Goal: Task Accomplishment & Management: Manage account settings

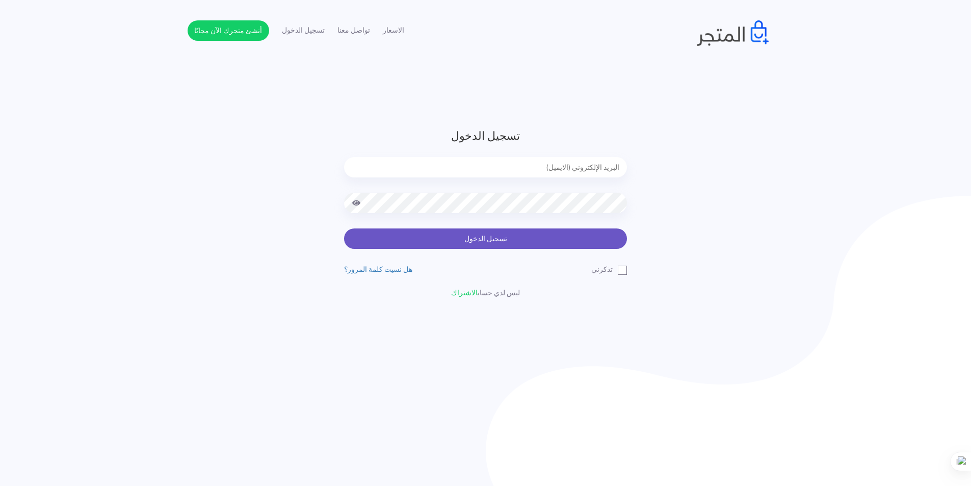
type input "[EMAIL_ADDRESS][DOMAIN_NAME]"
click at [446, 240] on button "تسجيل الدخول" at bounding box center [485, 238] width 283 height 20
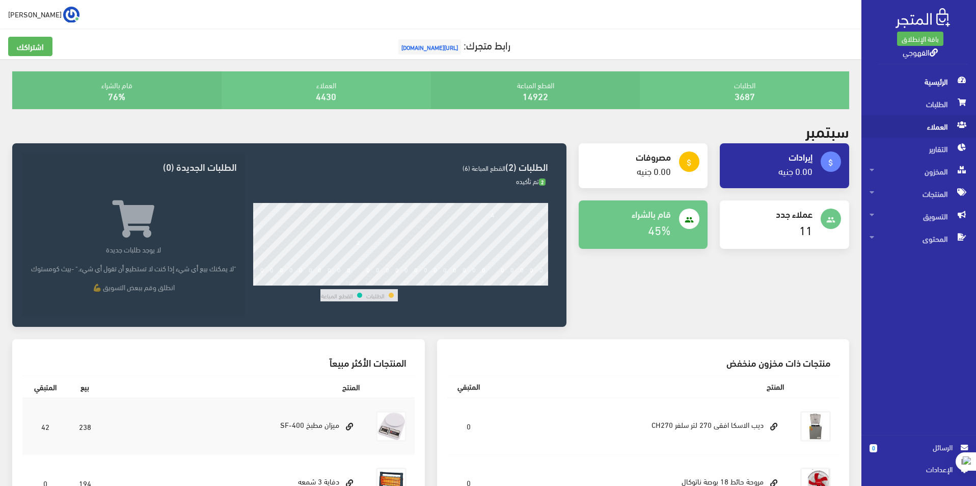
click at [937, 133] on span "العملاء" at bounding box center [919, 126] width 98 height 22
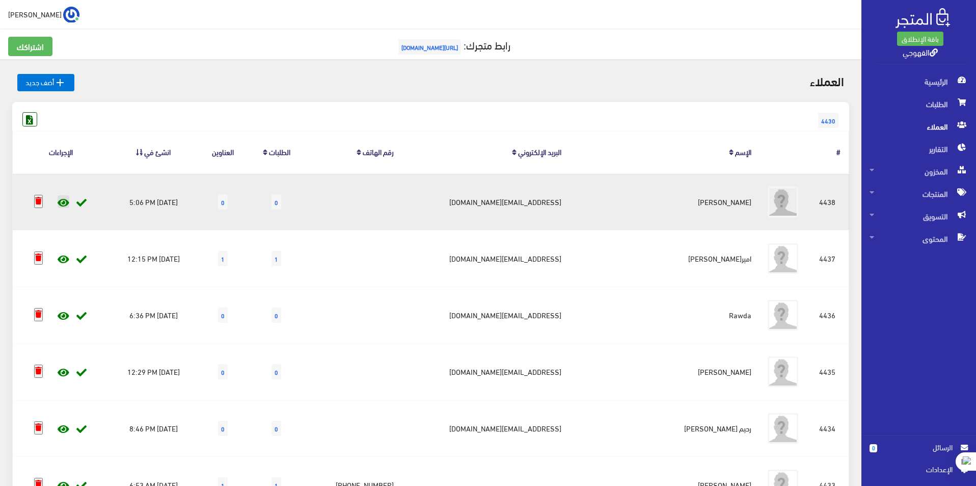
click at [62, 201] on icon at bounding box center [64, 203] width 12 height 10
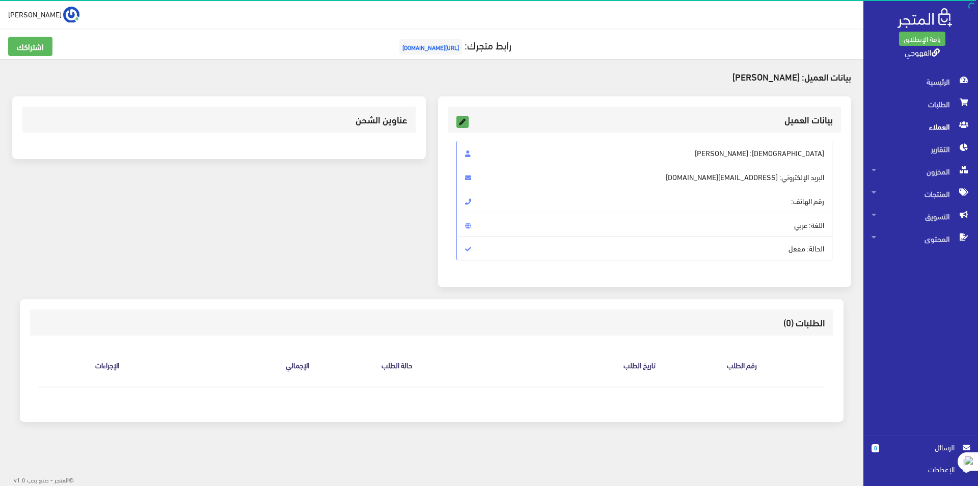
click at [463, 123] on icon at bounding box center [462, 121] width 11 height 11
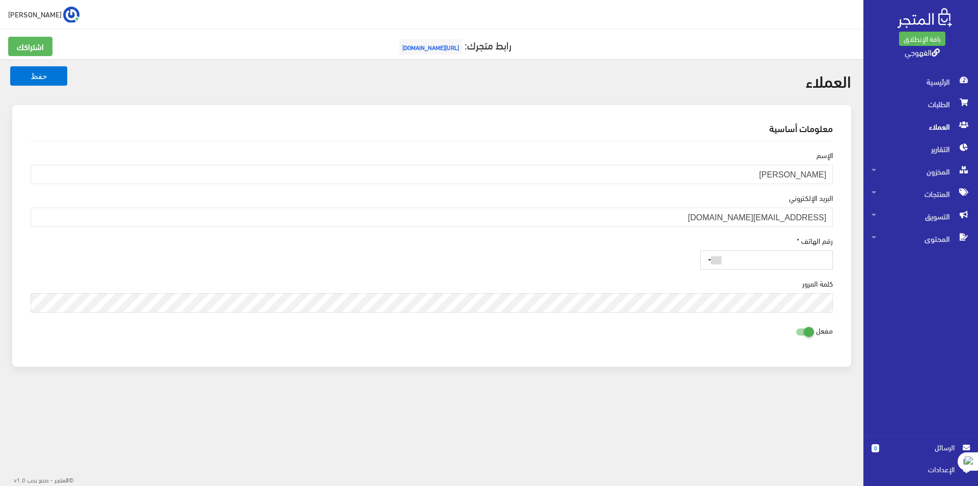
click at [788, 259] on input "tel" at bounding box center [767, 259] width 133 height 19
click at [715, 262] on div at bounding box center [712, 260] width 23 height 18
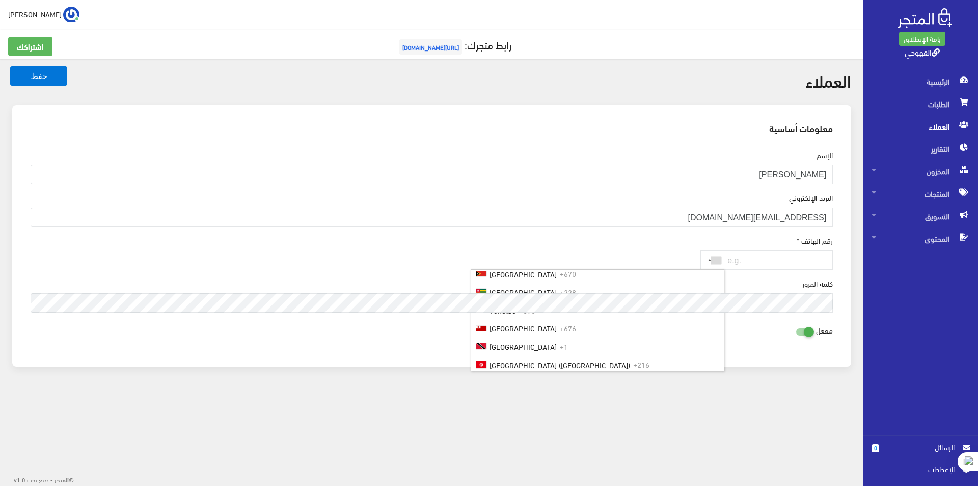
scroll to position [3852, 0]
click at [750, 383] on div "العملاء حفظ معلومات أساسية الإسم يوسف محمد والي البريد اﻹلكتروني yousefwaly22@g…" at bounding box center [432, 225] width 864 height 332
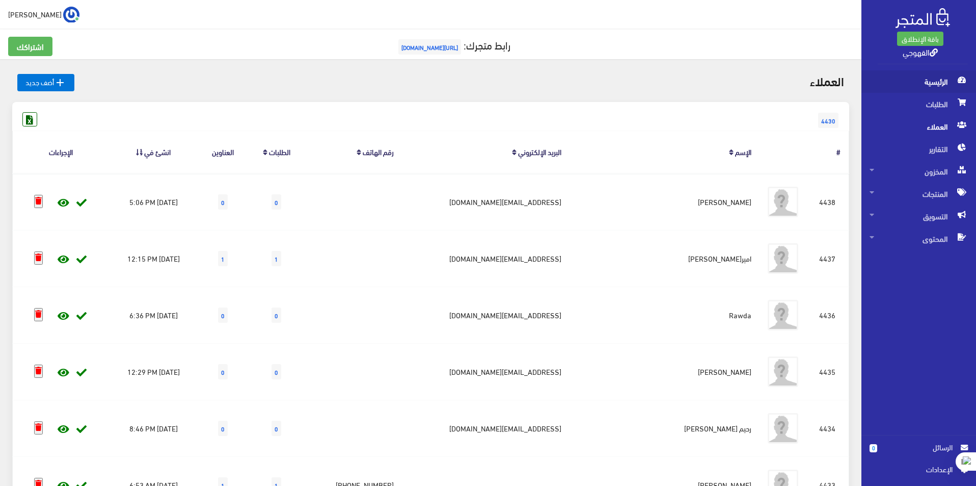
click at [944, 86] on span "الرئيسية" at bounding box center [919, 81] width 98 height 22
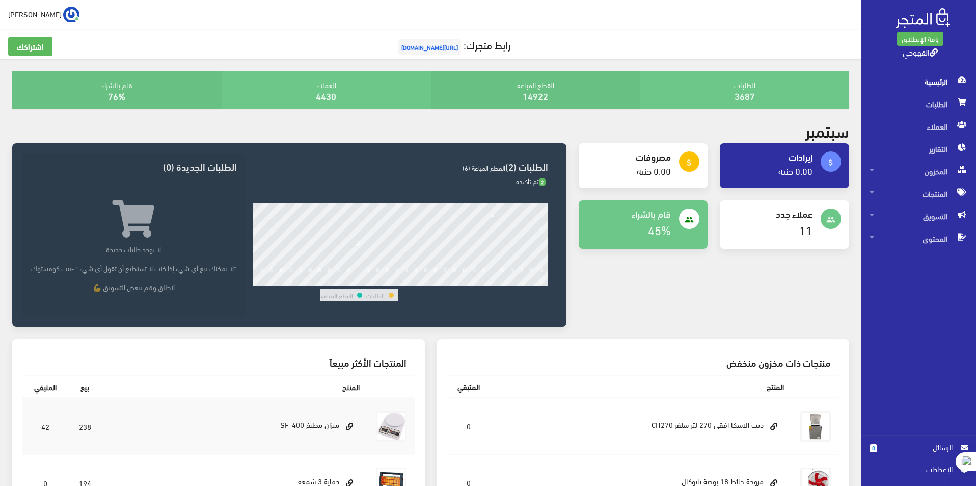
click at [115, 210] on icon at bounding box center [134, 218] width 42 height 37
click at [161, 292] on p "انطلق وقم ببعض التسويق 💪" at bounding box center [134, 286] width 206 height 11
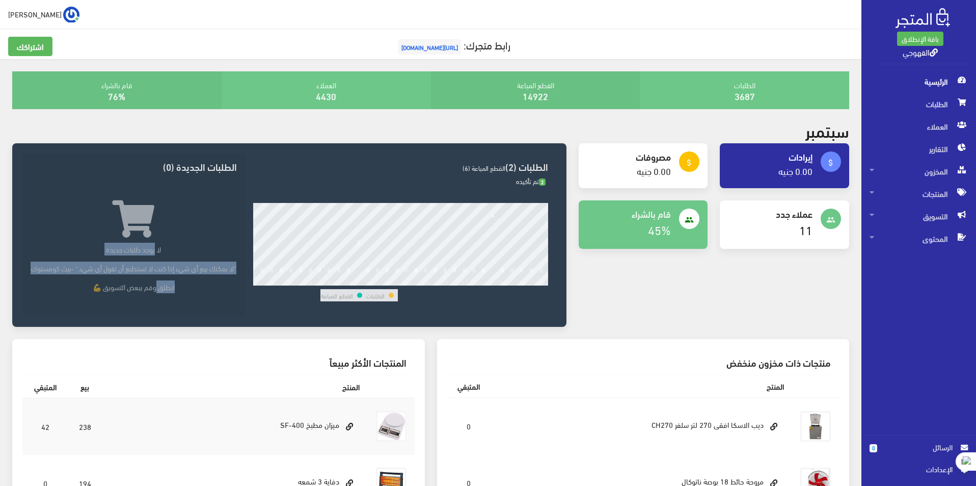
drag, startPoint x: 161, startPoint y: 298, endPoint x: 153, endPoint y: 245, distance: 53.0
click at [153, 245] on div "لا يوجد طلبات جديدة "لا يمكنك بيع أي شيء إذا كنت لا تستطيع أن تقول أي شيء." -بي…" at bounding box center [134, 240] width 206 height 104
click at [153, 245] on p "لا يوجد طلبات جديدة" at bounding box center [134, 249] width 206 height 11
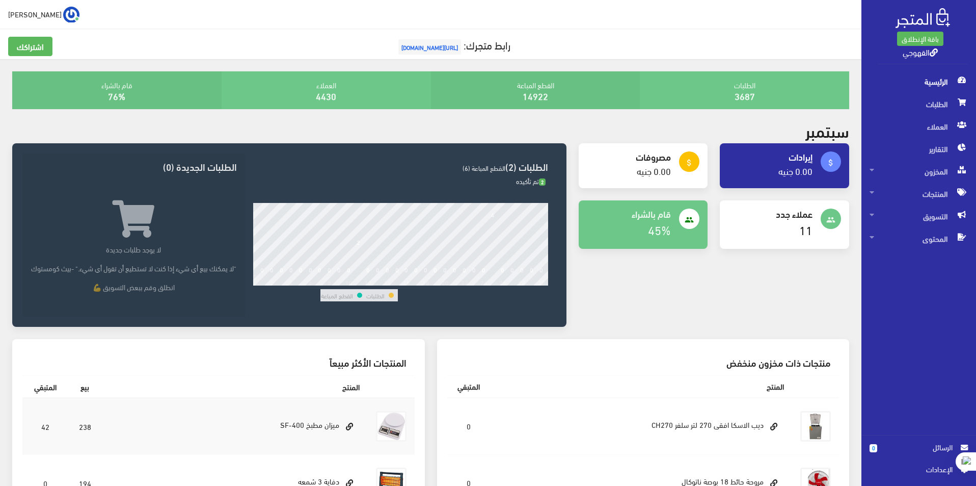
click at [123, 218] on icon at bounding box center [134, 218] width 42 height 37
click at [211, 171] on h3 "الطلبات الجديدة (0)" at bounding box center [134, 167] width 206 height 10
click at [608, 277] on div "attach_money إيرادات 0.00 جنيه attach_money مصروفات" at bounding box center [714, 241] width 283 height 196
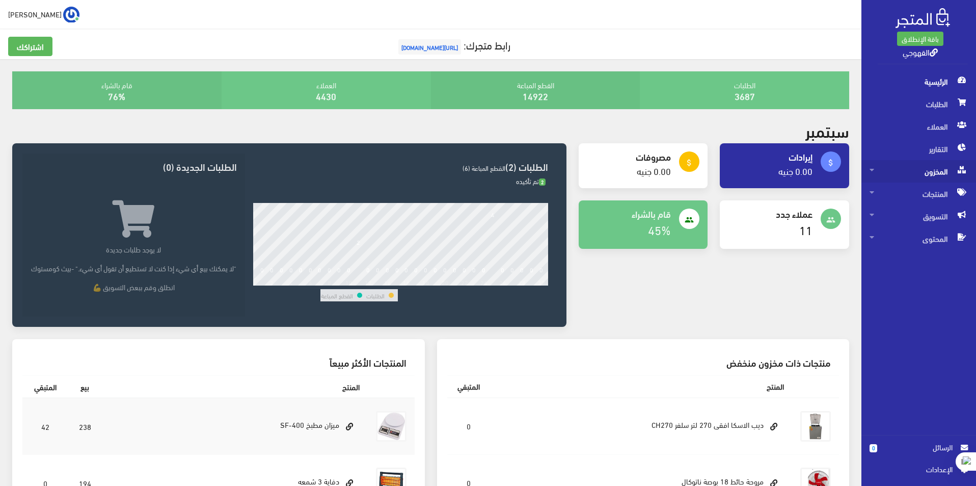
click at [930, 173] on span "المخزون" at bounding box center [919, 171] width 98 height 22
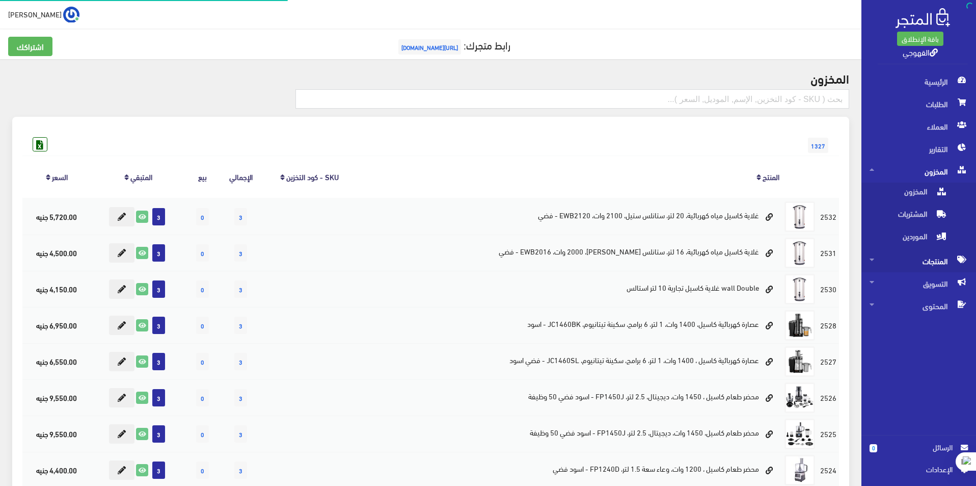
click at [929, 255] on span "المنتجات" at bounding box center [919, 261] width 98 height 22
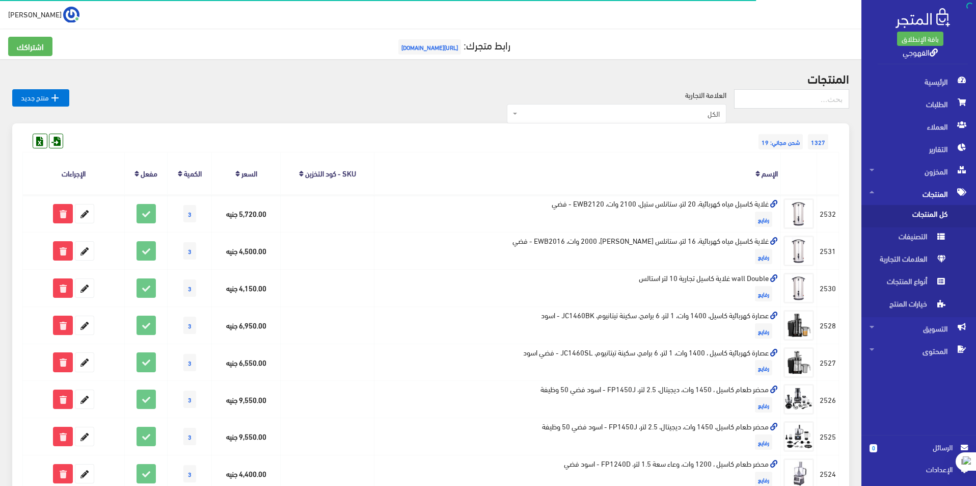
click at [931, 214] on span "كل المنتجات" at bounding box center [908, 216] width 77 height 22
click at [771, 101] on input "text" at bounding box center [791, 98] width 115 height 19
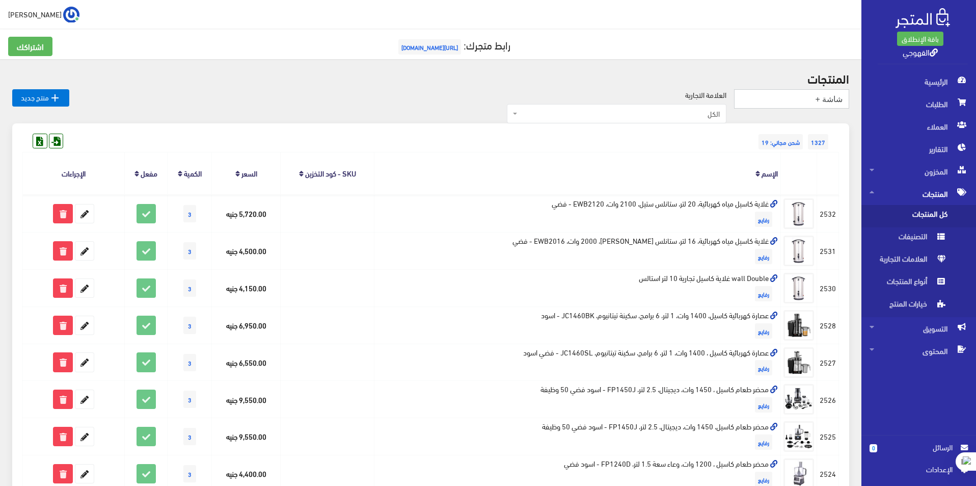
type input "شاشة +"
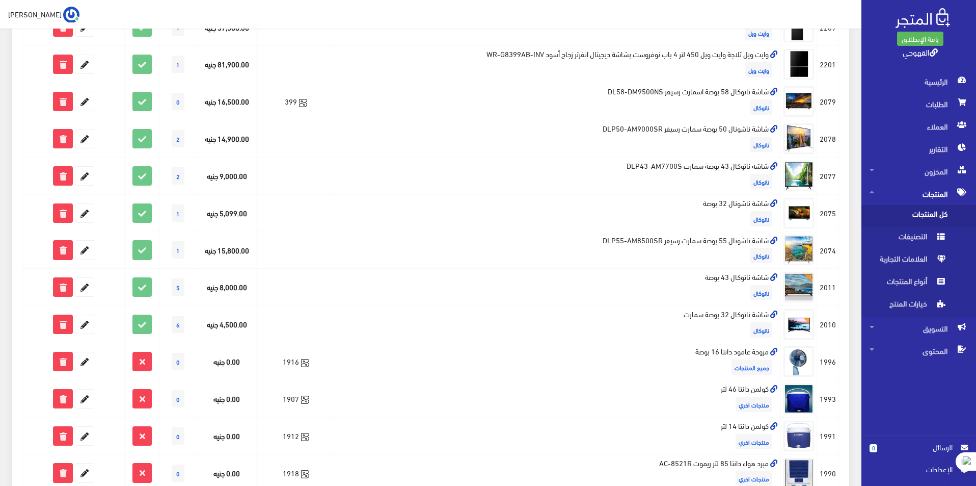
scroll to position [577, 0]
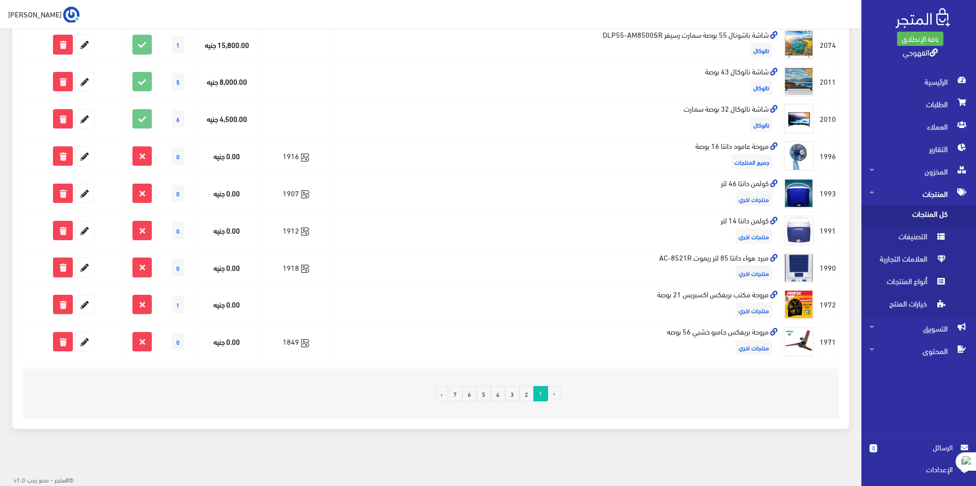
click at [525, 394] on link "2" at bounding box center [526, 393] width 15 height 15
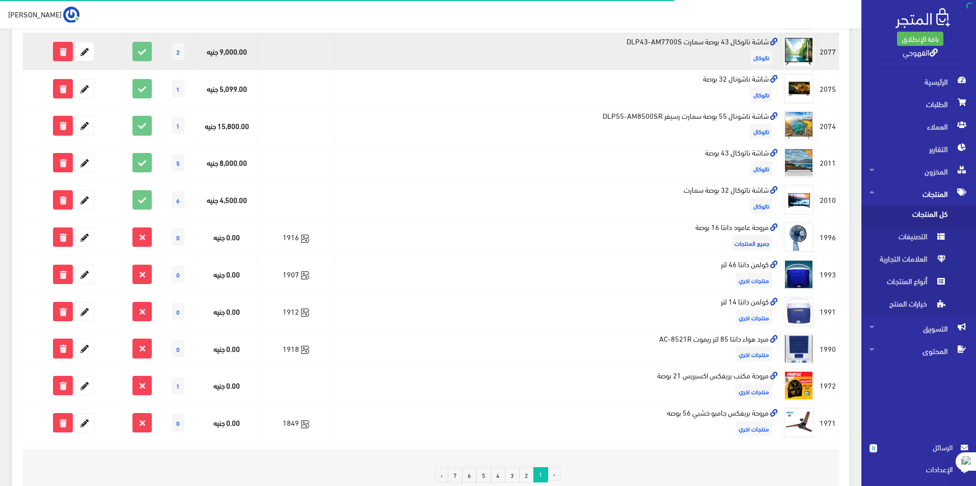
scroll to position [425, 0]
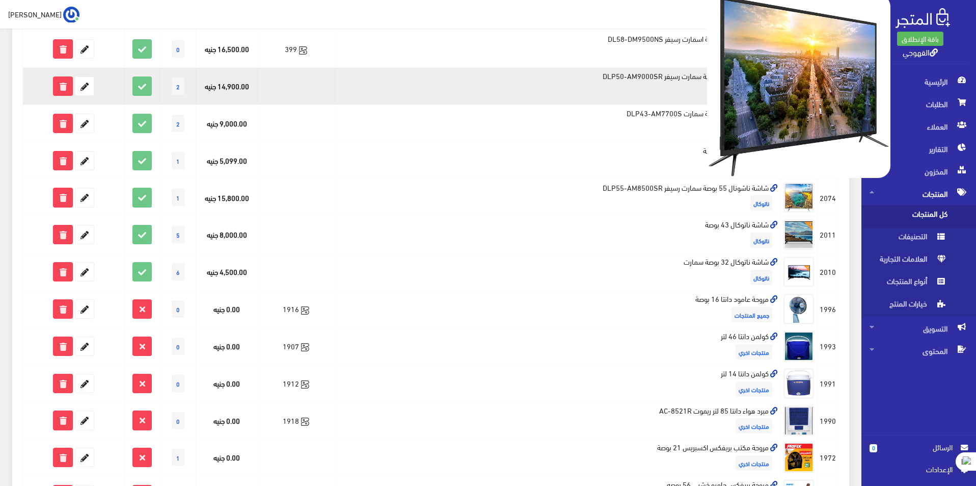
click at [814, 80] on img at bounding box center [798, 85] width 183 height 183
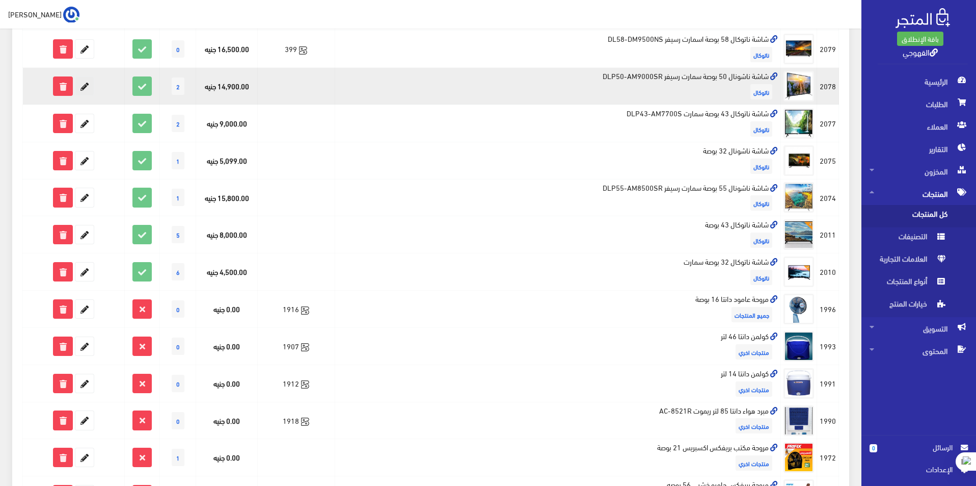
click at [89, 78] on icon at bounding box center [84, 86] width 18 height 18
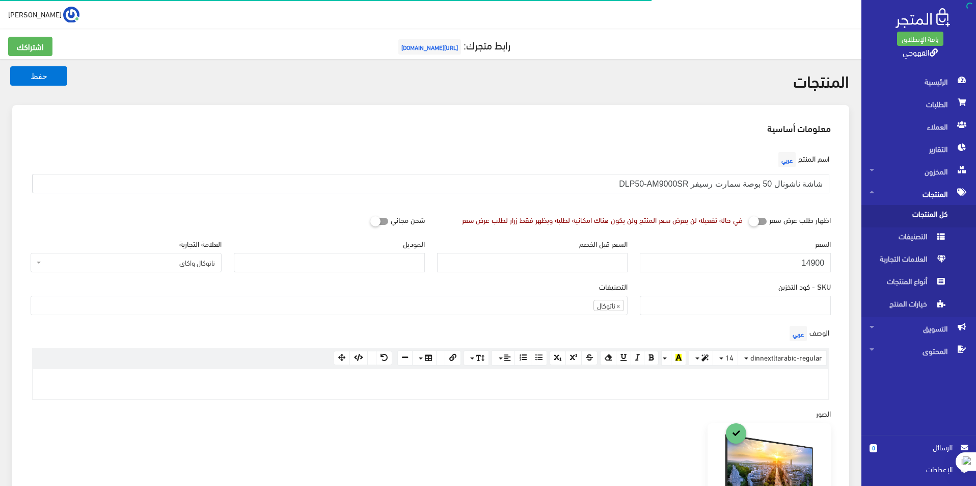
click at [767, 181] on input "شاشة ناشونال 50 بوصة سمارت رسيفر DLP50-AM9000SR" at bounding box center [431, 183] width 798 height 19
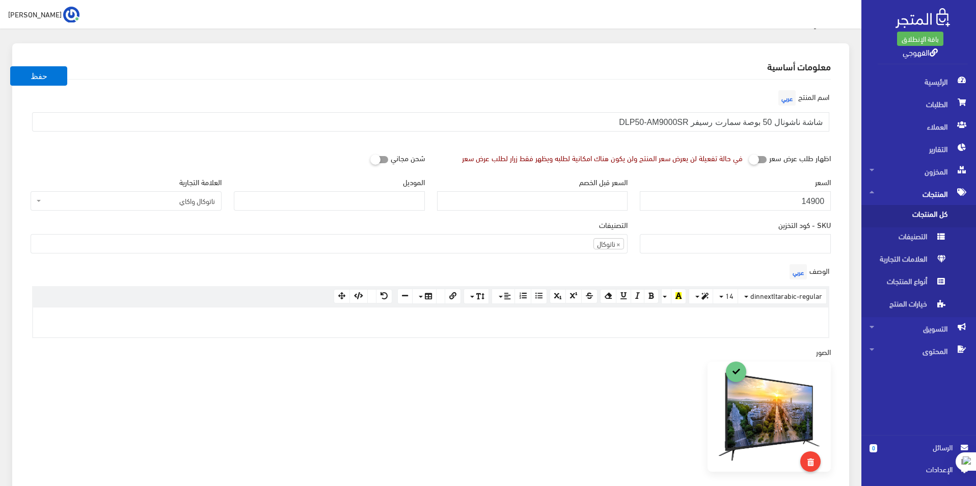
scroll to position [51, 0]
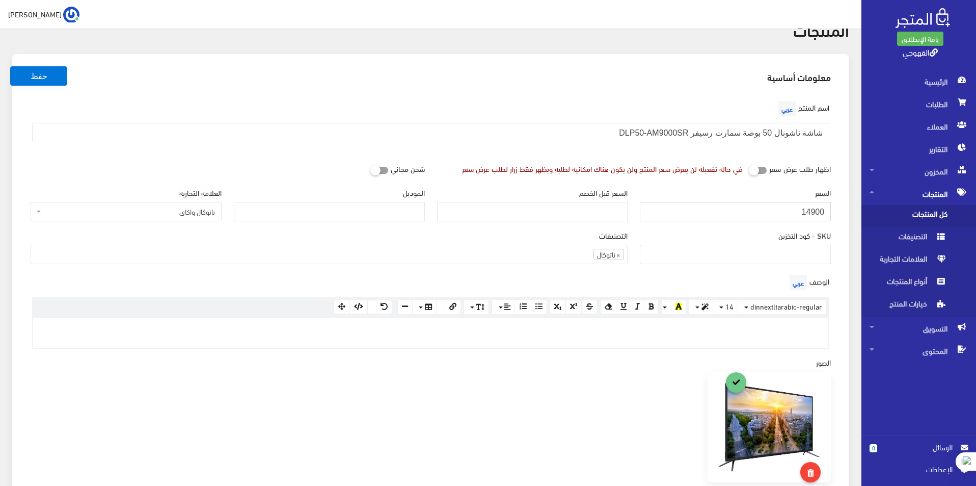
click at [813, 218] on input "14900" at bounding box center [735, 211] width 191 height 19
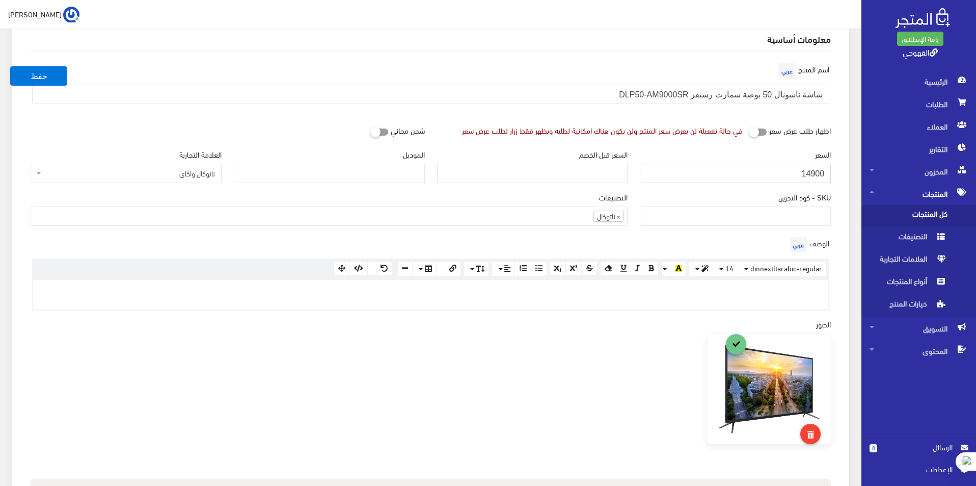
scroll to position [153, 0]
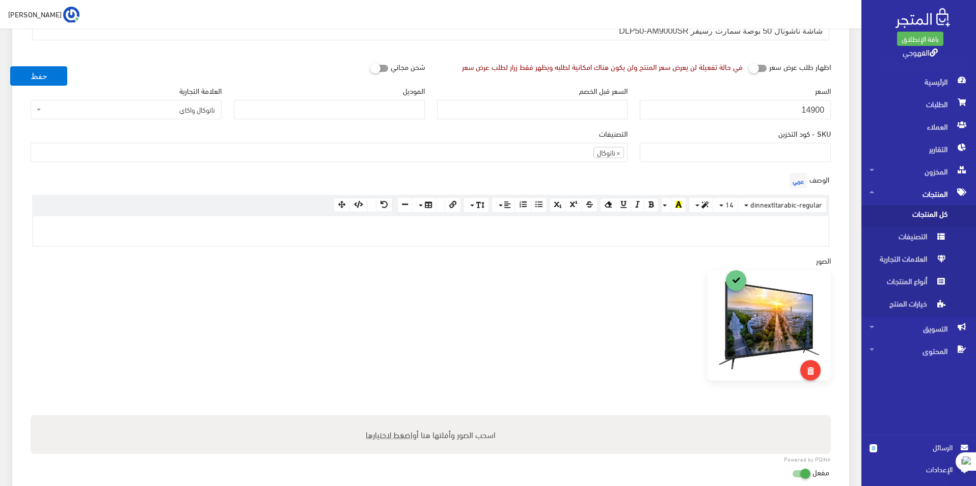
click at [761, 226] on p at bounding box center [430, 226] width 785 height 11
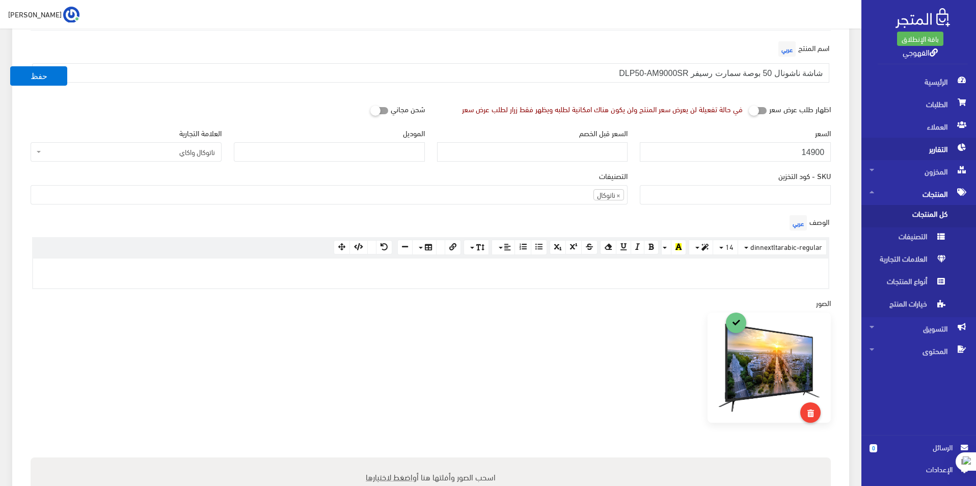
scroll to position [0, 0]
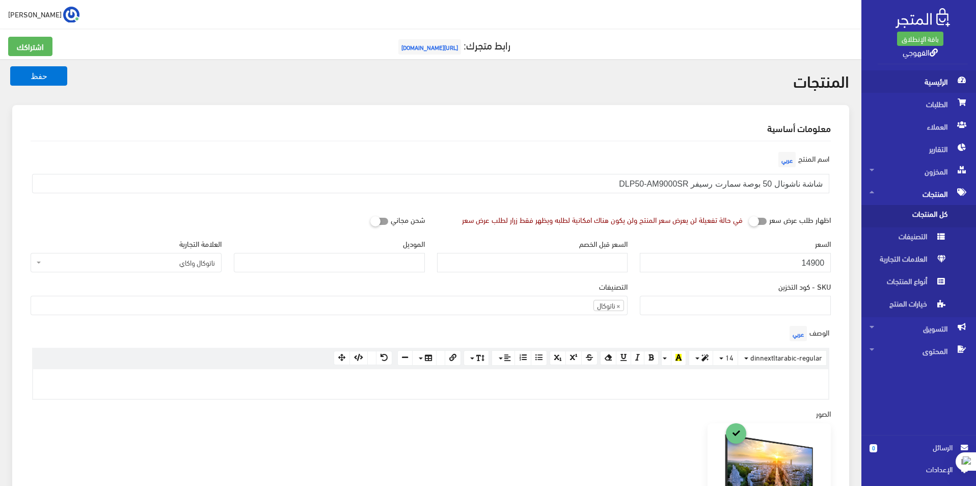
click at [930, 83] on span "الرئيسية" at bounding box center [919, 81] width 98 height 22
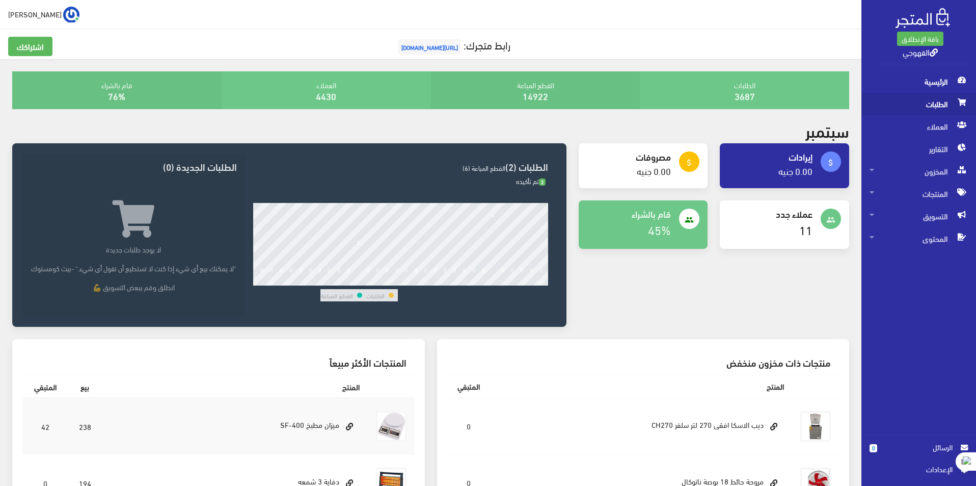
click at [910, 100] on span "الطلبات" at bounding box center [919, 104] width 98 height 22
